Goal: Task Accomplishment & Management: Use online tool/utility

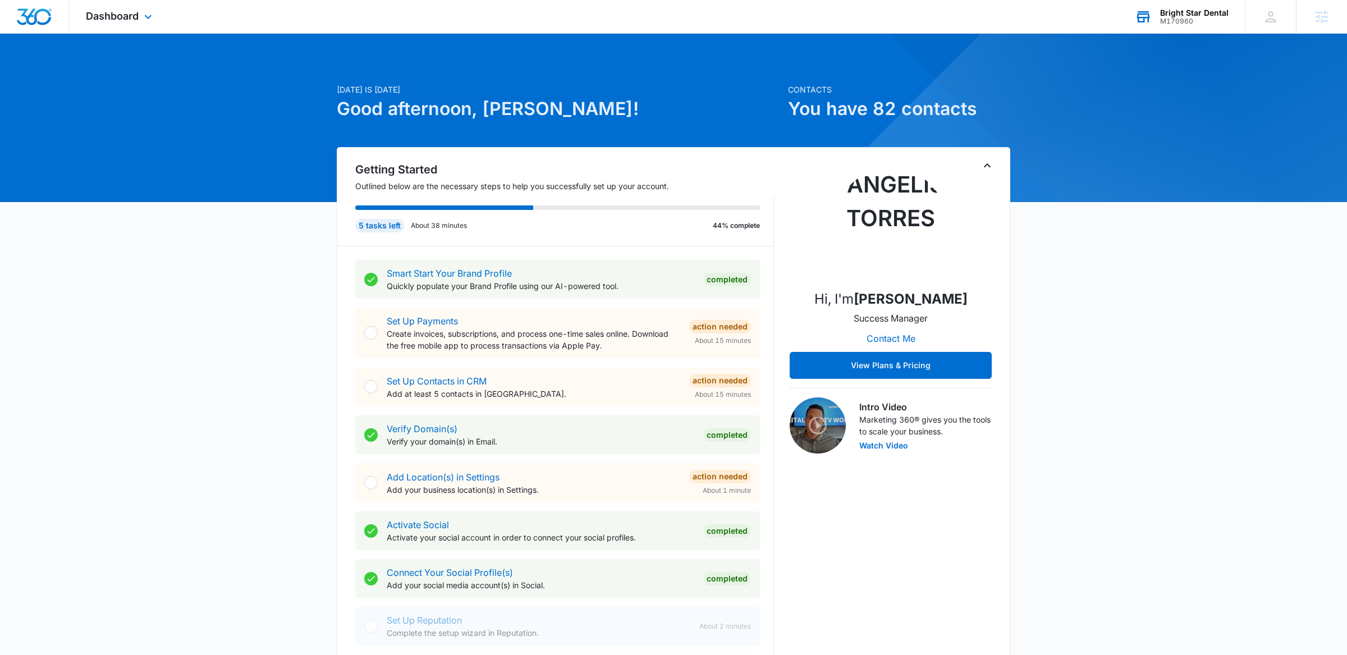
click at [1167, 14] on div "Bright Star Dental" at bounding box center [1194, 12] width 68 height 9
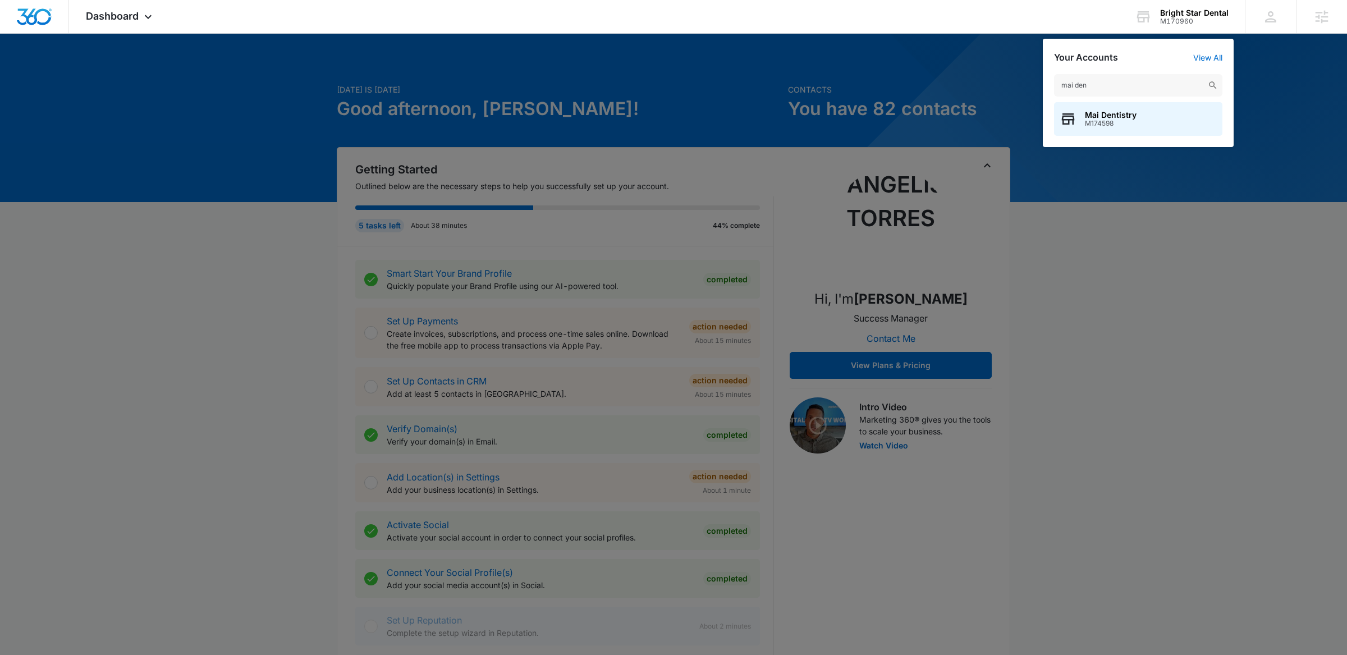
type input "mai den"
click at [1119, 114] on span "Mai Dentistry" at bounding box center [1111, 115] width 52 height 9
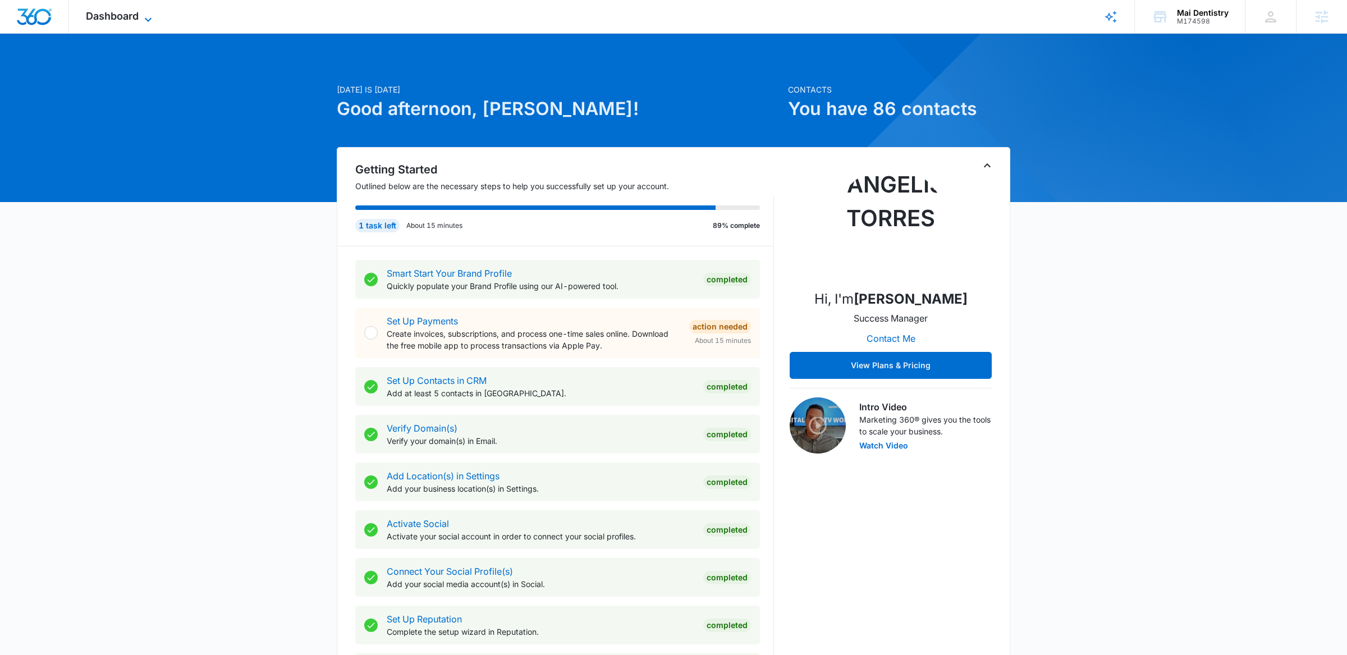
click at [144, 15] on icon at bounding box center [147, 19] width 13 height 13
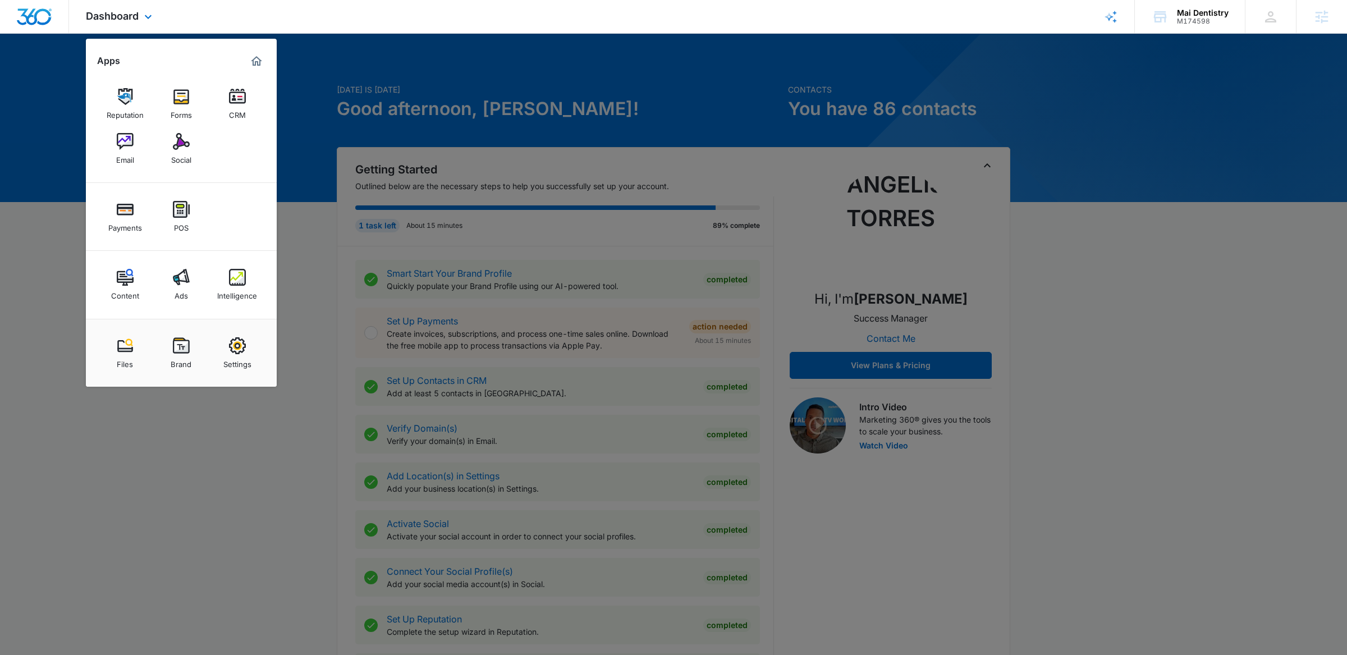
click at [182, 176] on div "Reputation Forms CRM Email Social" at bounding box center [181, 126] width 191 height 113
click at [184, 152] on div "Social" at bounding box center [181, 157] width 20 height 15
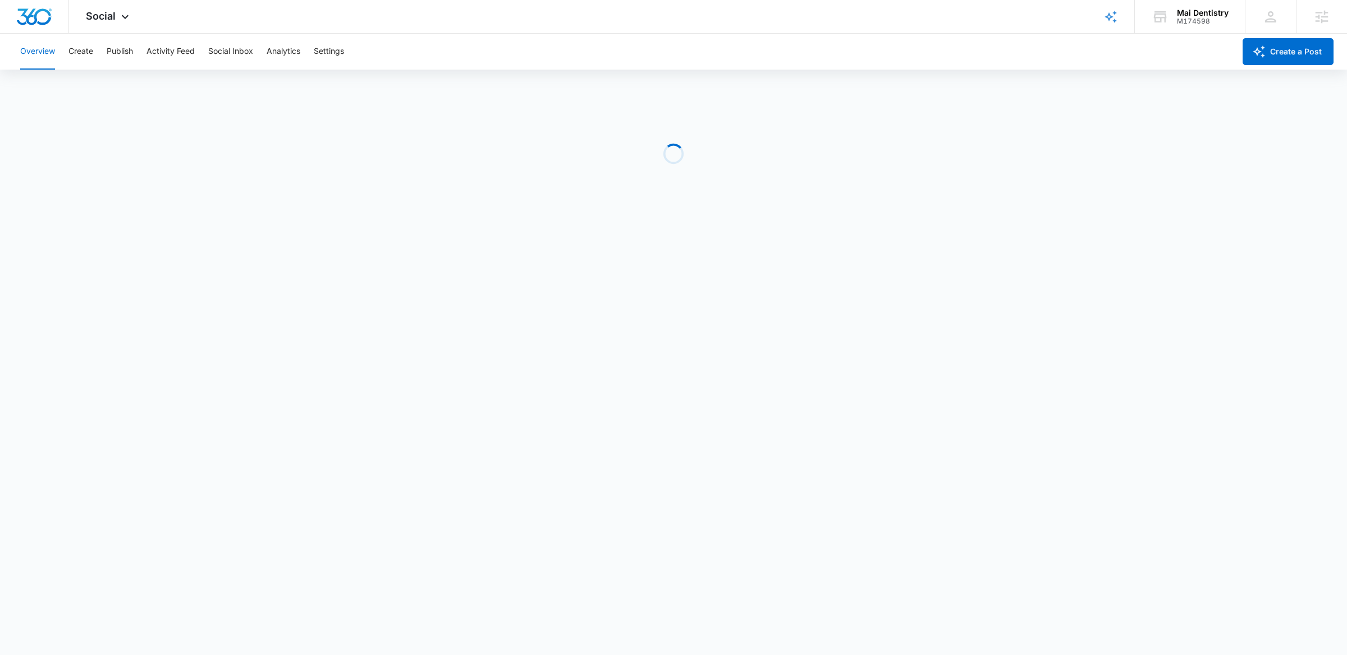
click at [98, 56] on div "Overview Create Publish Activity Feed Social Inbox Analytics Settings" at bounding box center [623, 52] width 1221 height 36
click at [91, 53] on button "Create" at bounding box center [80, 52] width 25 height 36
click at [95, 76] on button "Approvals" at bounding box center [110, 85] width 38 height 31
click at [75, 81] on button "Content Library" at bounding box center [48, 85] width 57 height 31
click at [112, 57] on button "Publish" at bounding box center [120, 52] width 26 height 36
